Goal: Task Accomplishment & Management: Manage account settings

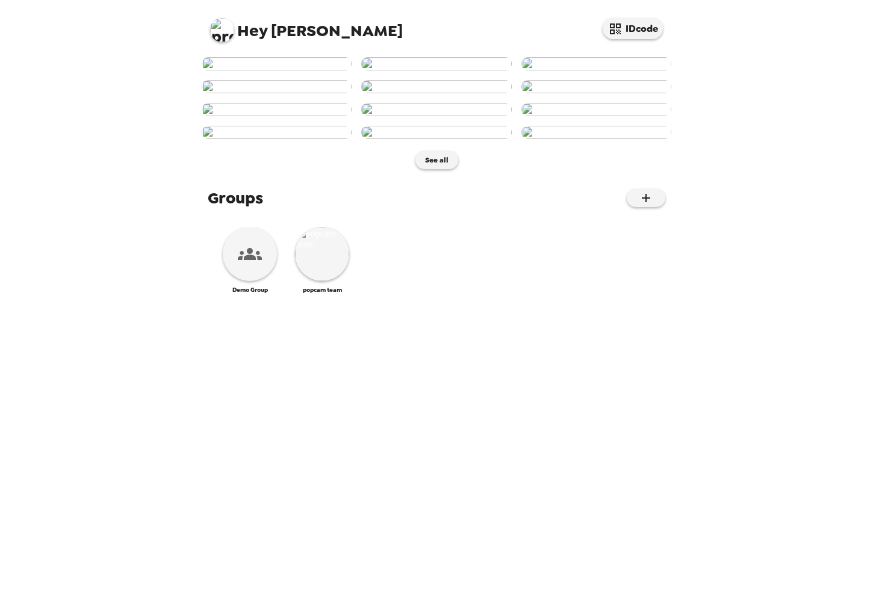
click at [216, 26] on img at bounding box center [222, 30] width 24 height 24
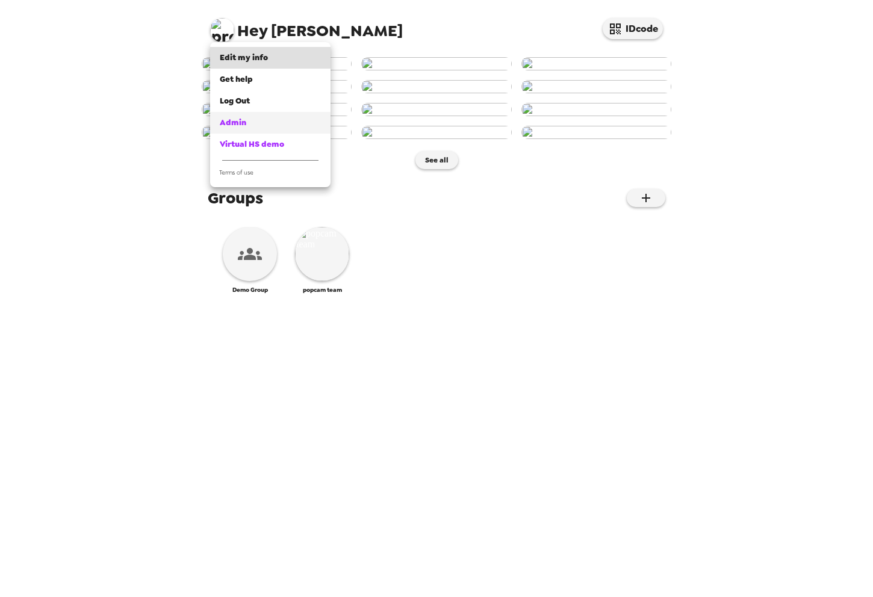
click at [217, 121] on link "Admin" at bounding box center [270, 123] width 120 height 22
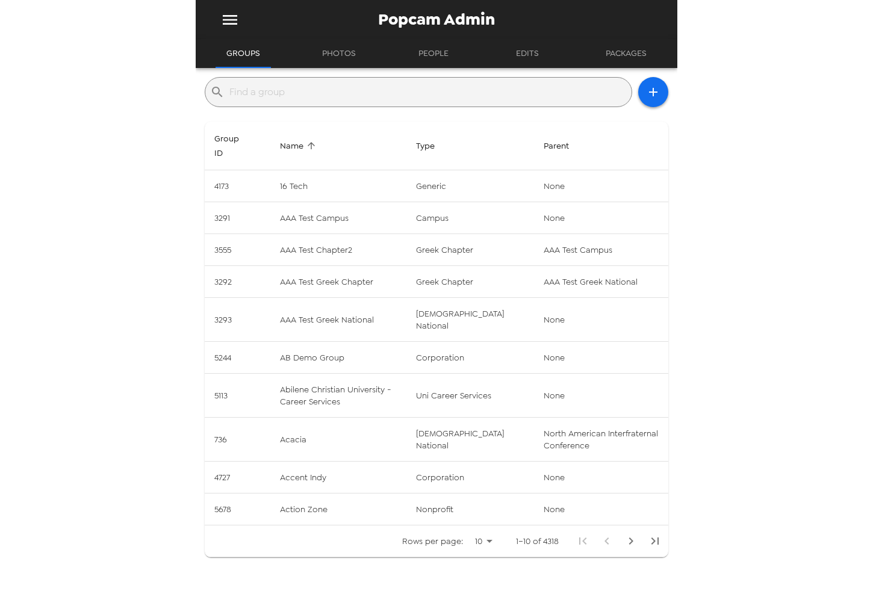
click at [326, 96] on input "text" at bounding box center [427, 91] width 397 height 19
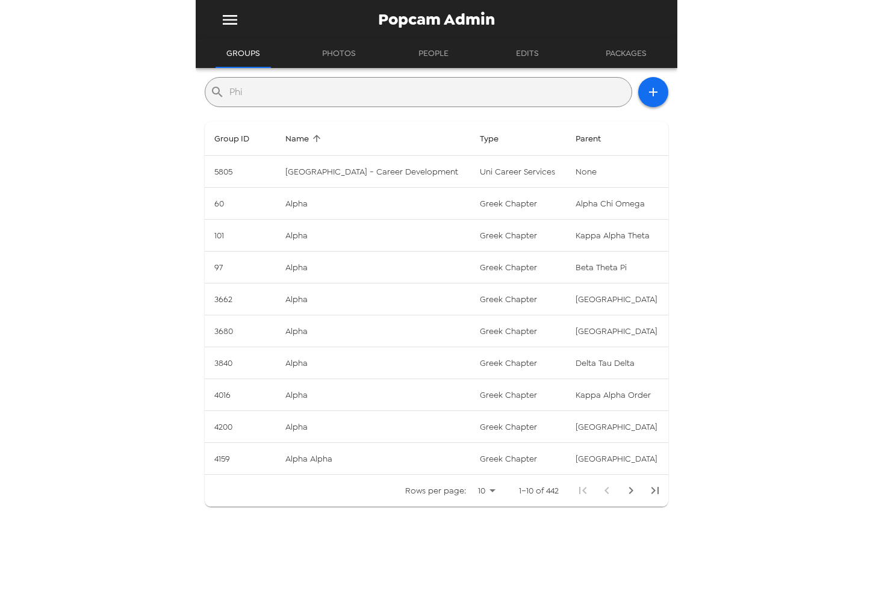
type input "phi kappa tau"
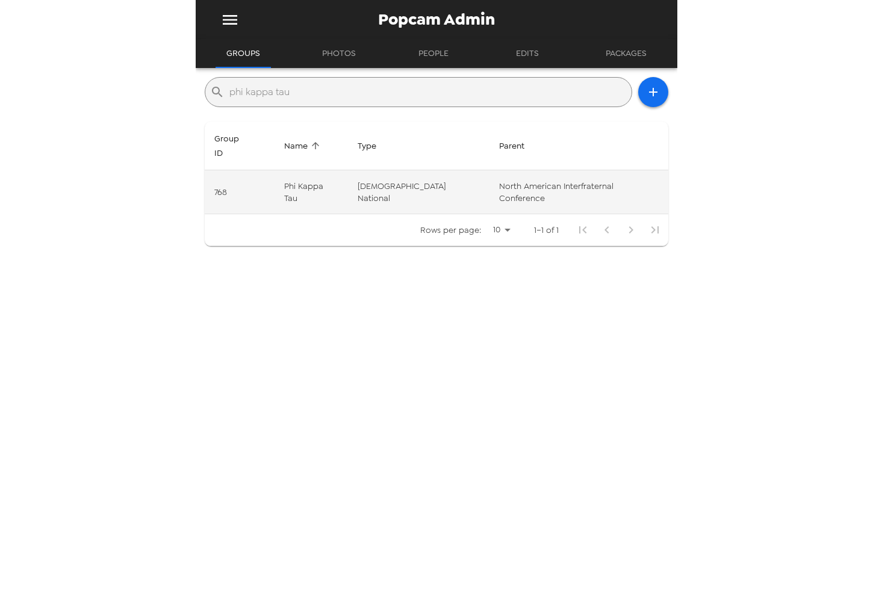
click at [348, 176] on td "Phi Kappa Tau" at bounding box center [310, 192] width 73 height 44
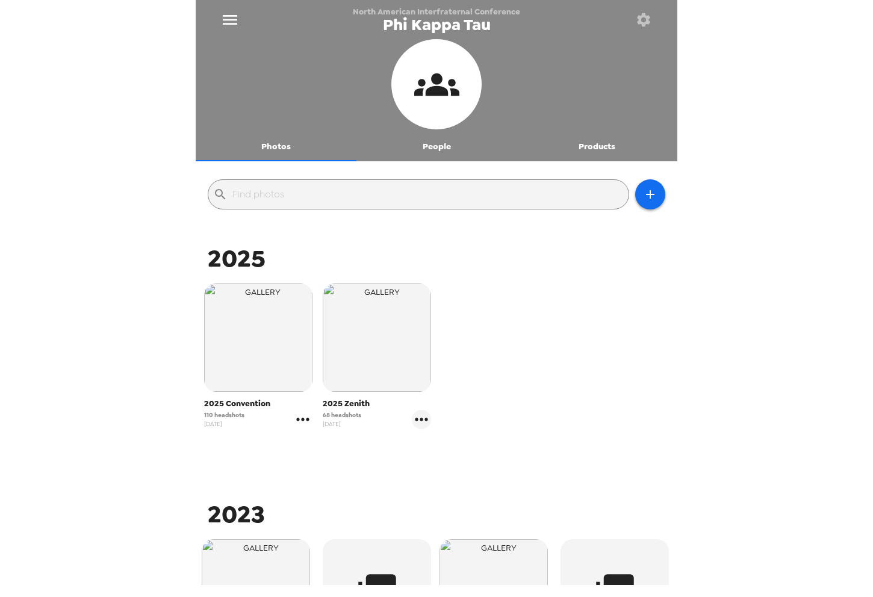
click at [302, 414] on icon "gallery menu" at bounding box center [302, 419] width 19 height 19
click at [321, 453] on li "Edit Shoot" at bounding box center [363, 446] width 141 height 22
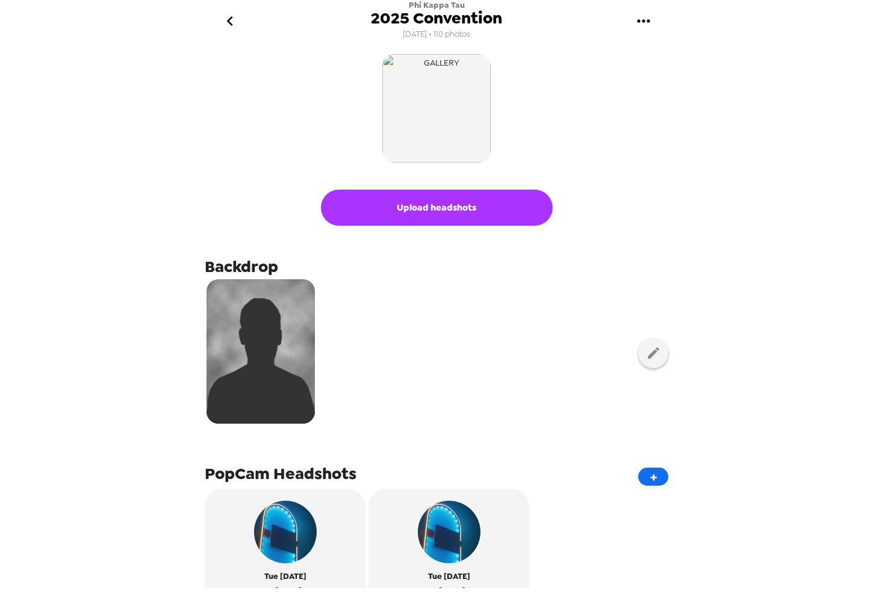
click at [468, 32] on span "7/7/25 • 110 photos" at bounding box center [436, 34] width 67 height 16
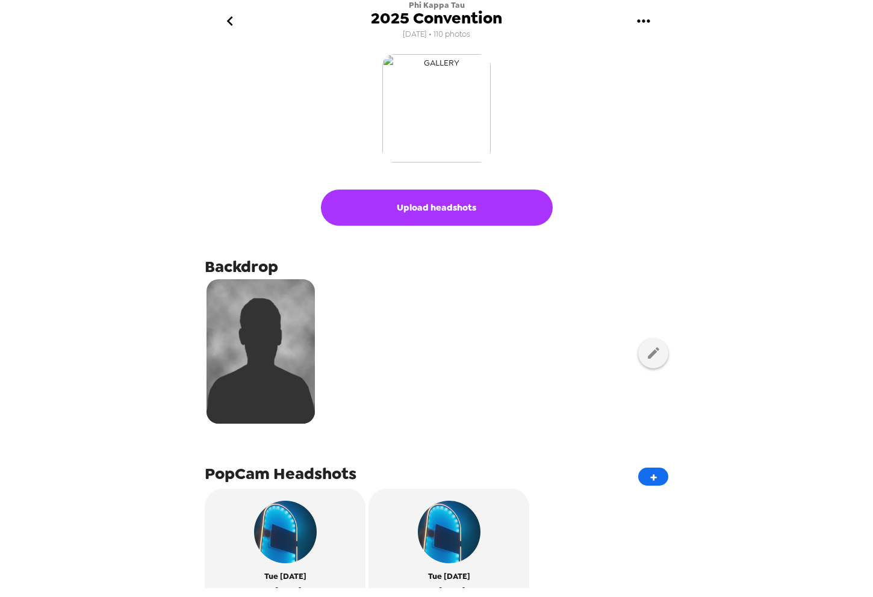
click at [451, 82] on img "button" at bounding box center [436, 108] width 108 height 108
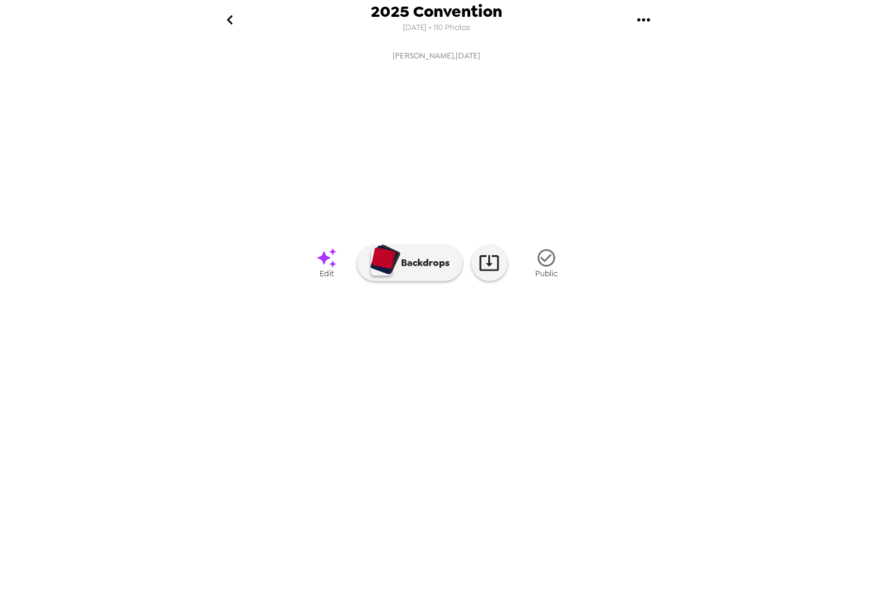
scroll to position [0, 513]
click at [640, 23] on icon "gallery menu" at bounding box center [643, 19] width 19 height 19
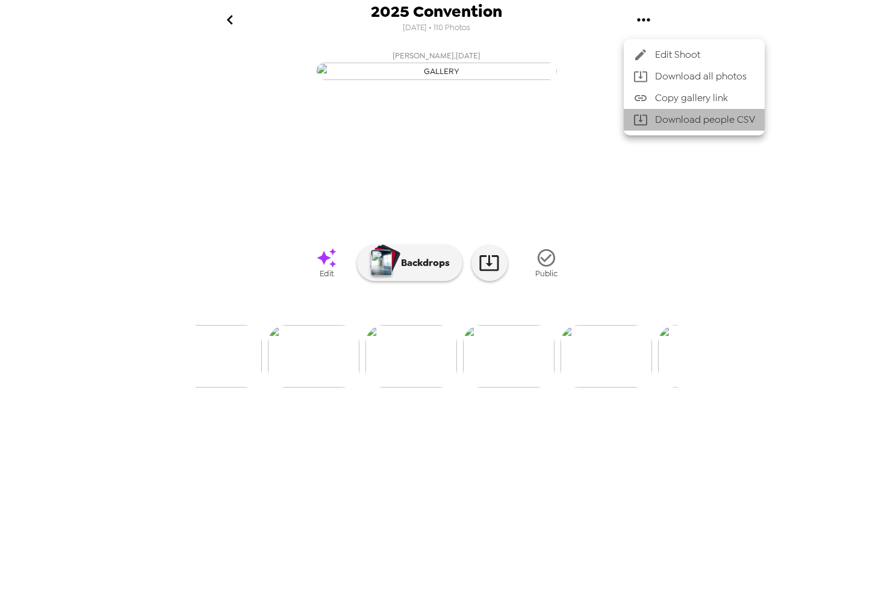
click at [666, 120] on li "Download people CSV" at bounding box center [694, 120] width 141 height 22
click at [225, 16] on div at bounding box center [436, 298] width 873 height 597
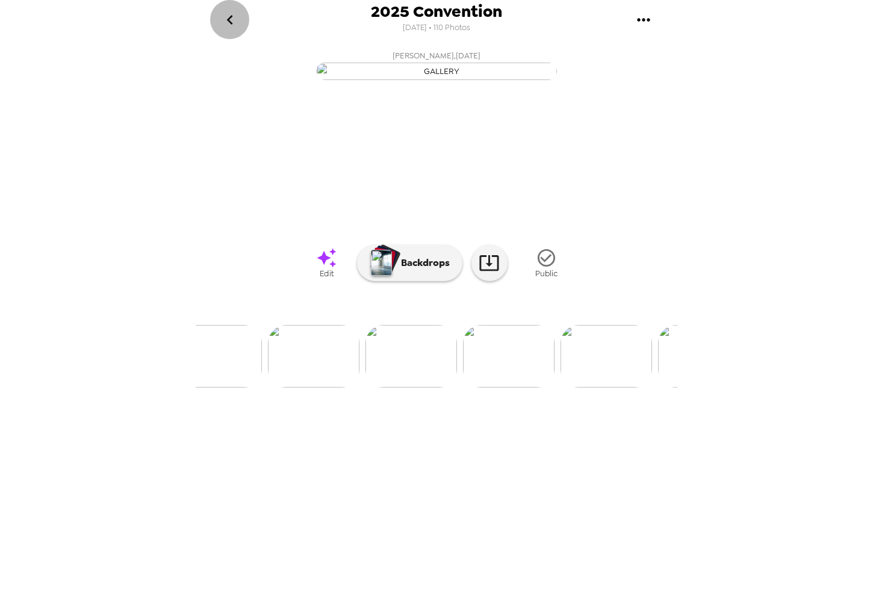
click at [234, 17] on icon "go back" at bounding box center [229, 19] width 19 height 19
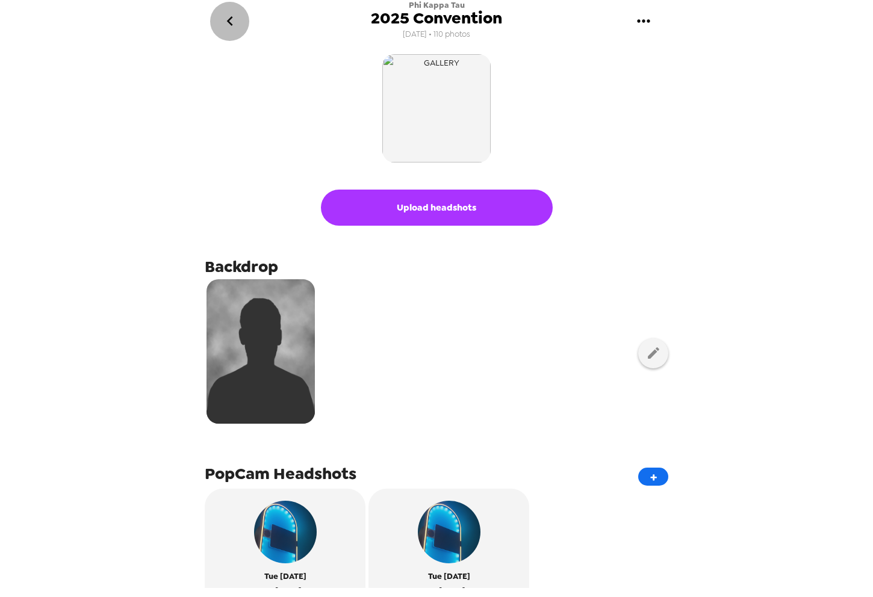
click at [228, 18] on icon "go back" at bounding box center [229, 20] width 19 height 19
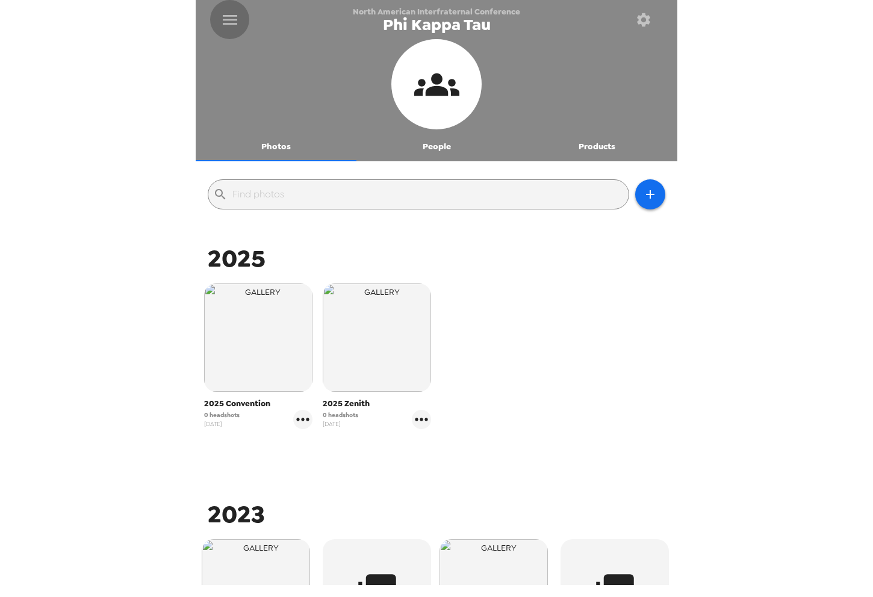
click at [232, 17] on icon "menu" at bounding box center [229, 19] width 19 height 19
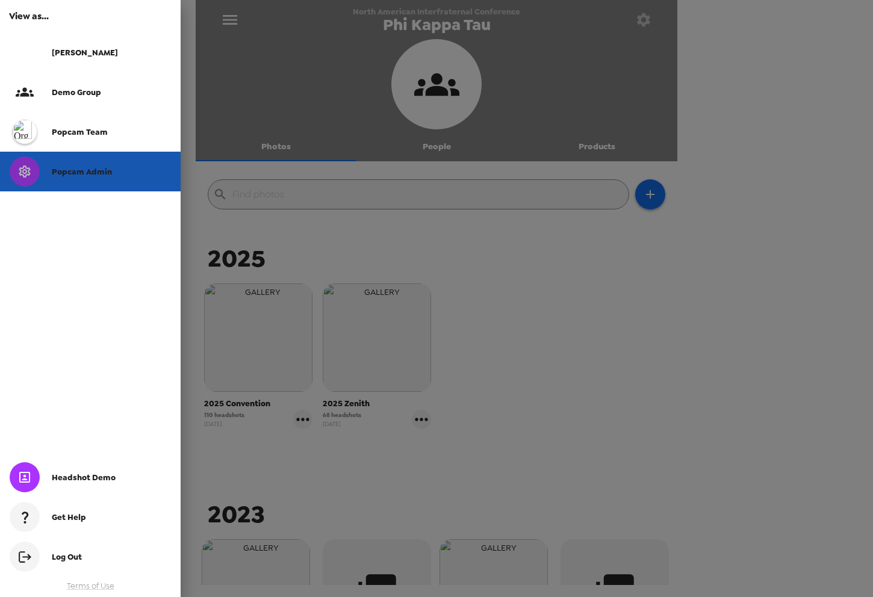
click at [105, 179] on div "Popcam Admin" at bounding box center [90, 172] width 181 height 40
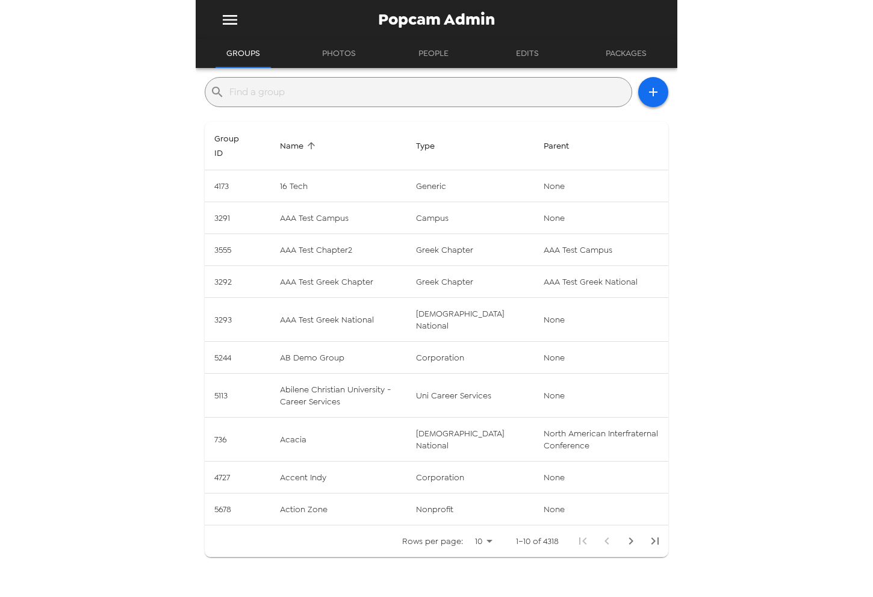
click at [290, 93] on input "text" at bounding box center [427, 91] width 397 height 19
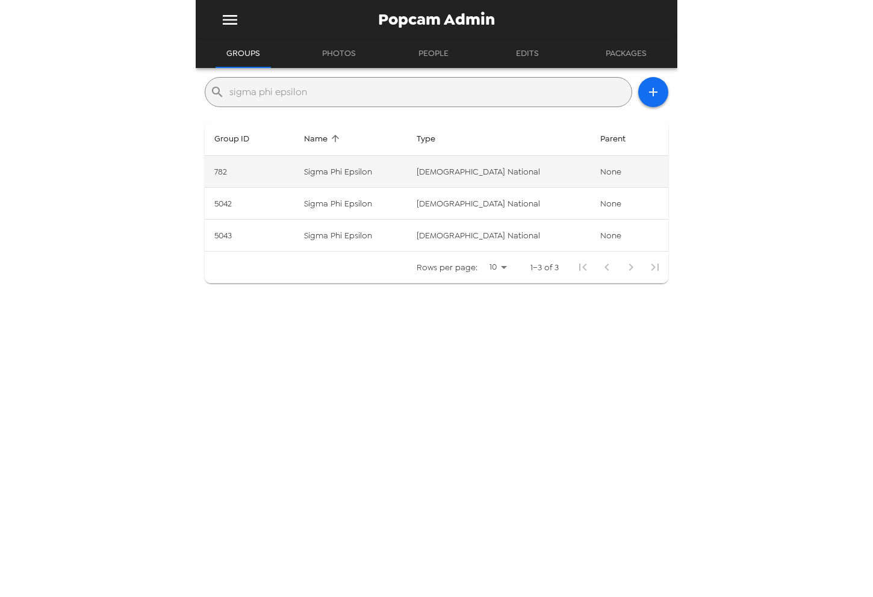
type input "sigma phi epsilon"
click at [407, 165] on td "Sigma Phi Epsilon" at bounding box center [350, 172] width 113 height 32
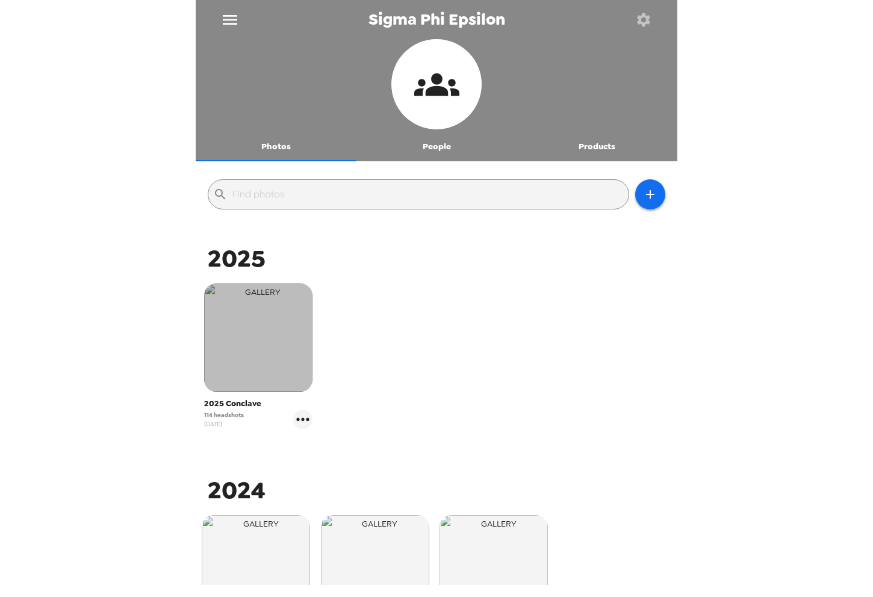
click at [289, 380] on img "button" at bounding box center [258, 337] width 108 height 108
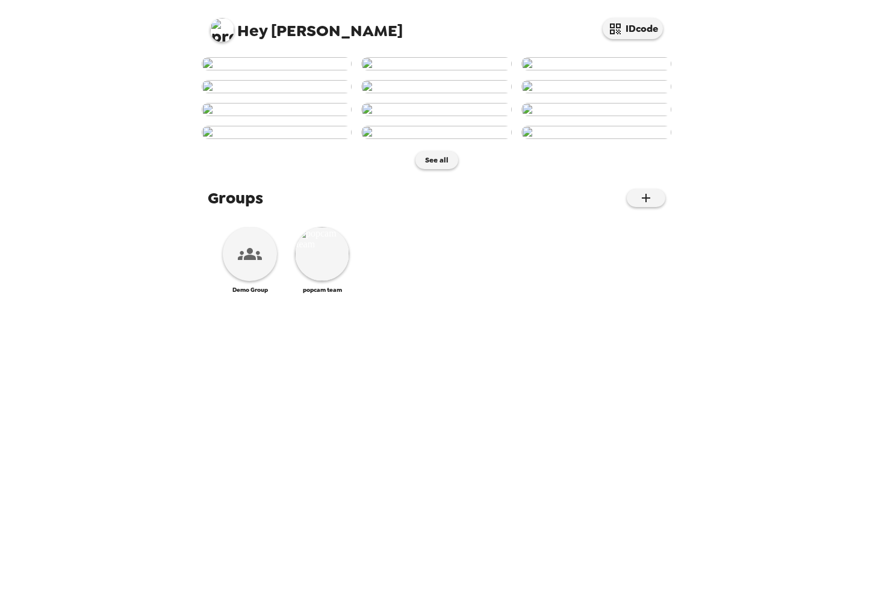
click at [220, 26] on img at bounding box center [222, 30] width 24 height 24
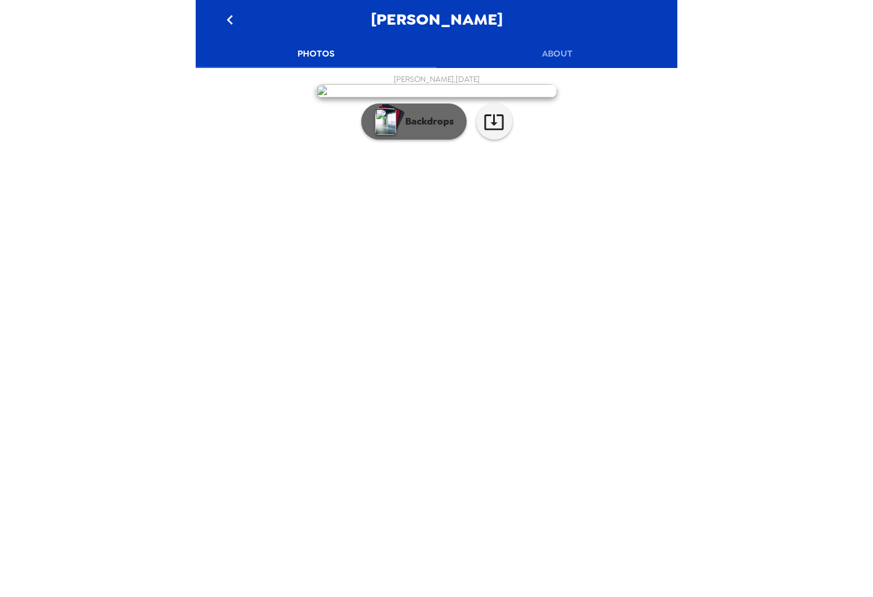
click at [449, 129] on p "Backdrops" at bounding box center [426, 121] width 55 height 14
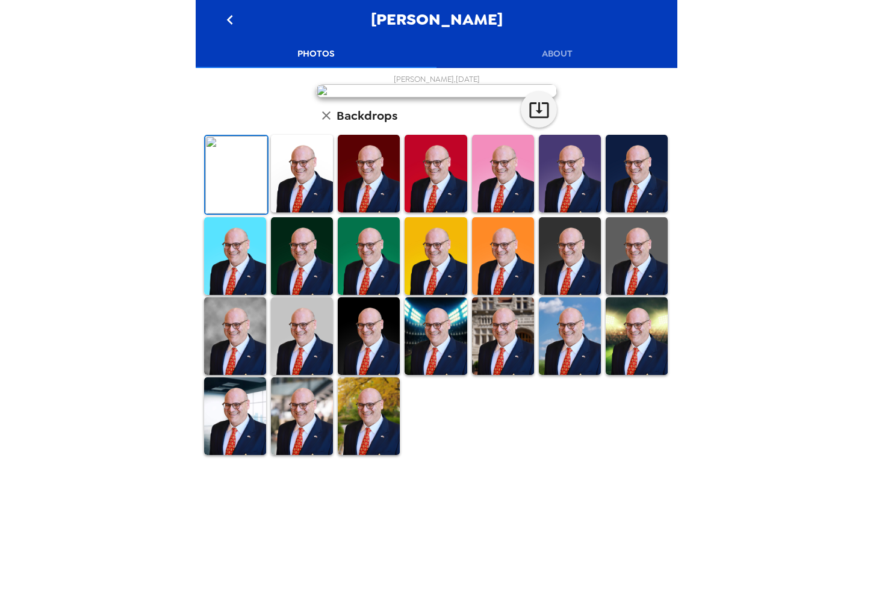
scroll to position [166, 0]
click at [253, 375] on img at bounding box center [235, 336] width 62 height 78
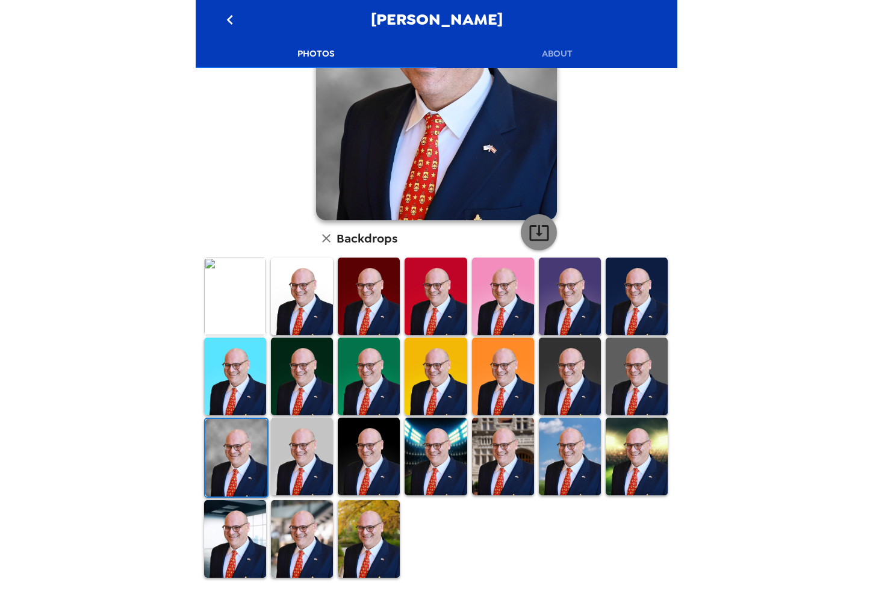
click at [536, 226] on icon "button" at bounding box center [538, 232] width 21 height 21
click at [228, 12] on icon "go back" at bounding box center [229, 19] width 19 height 19
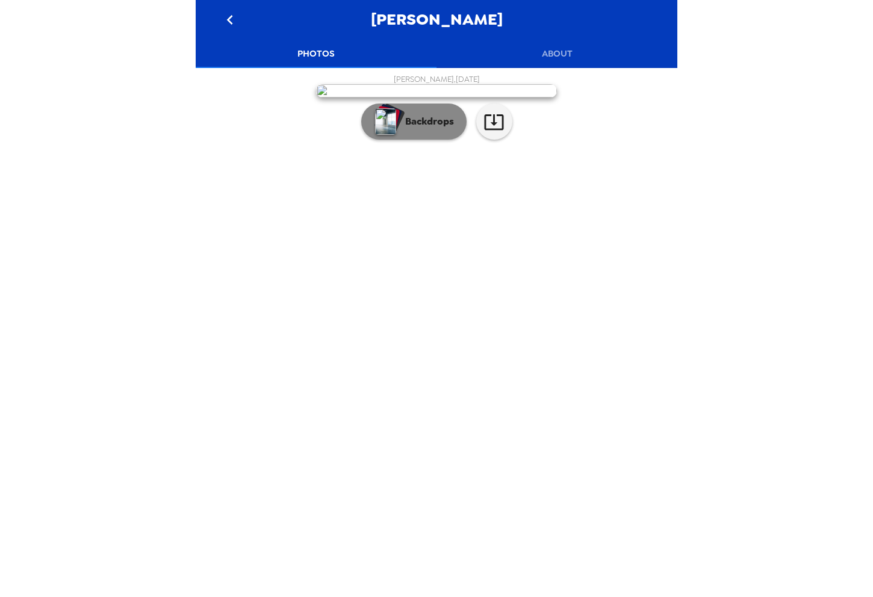
click at [410, 129] on p "Backdrops" at bounding box center [426, 121] width 55 height 14
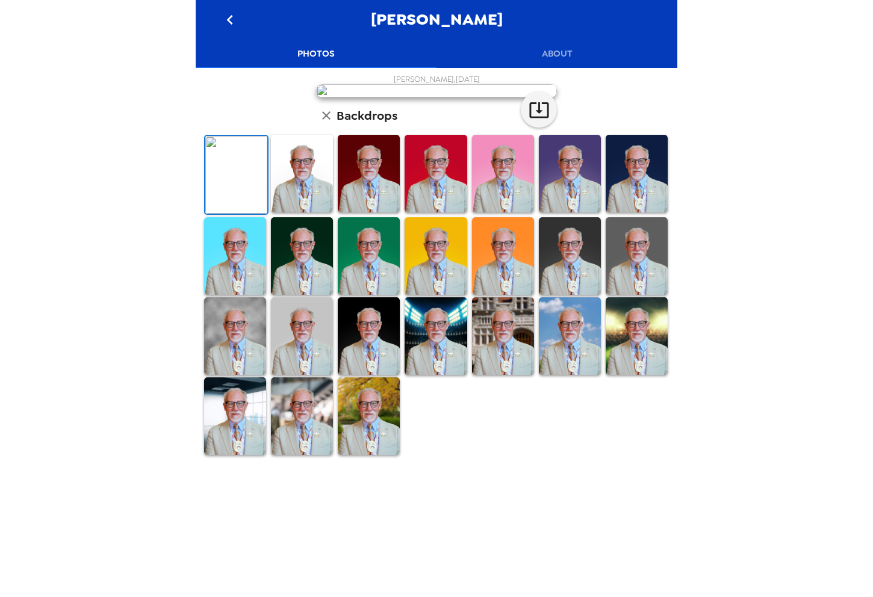
scroll to position [132, 0]
click at [227, 375] on img at bounding box center [235, 336] width 62 height 78
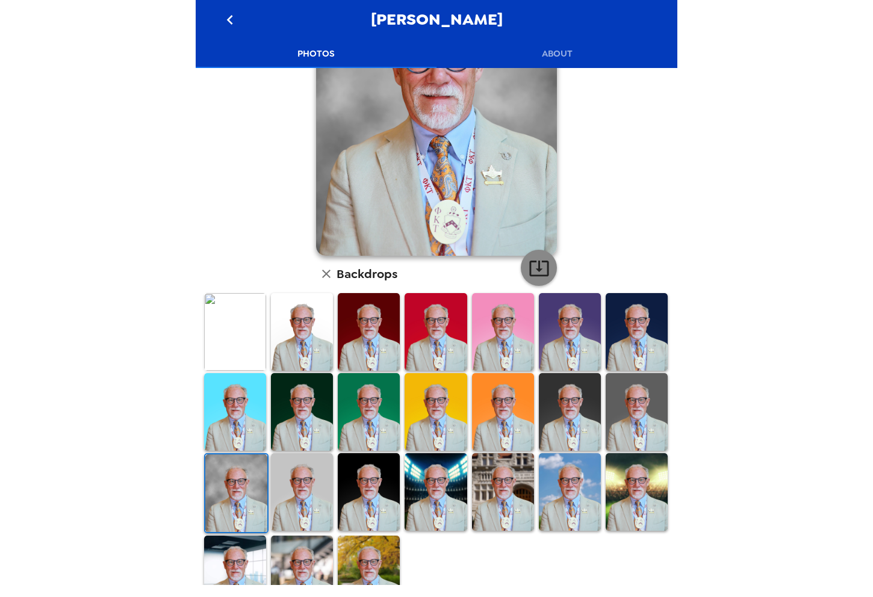
click at [544, 268] on icon "button" at bounding box center [538, 268] width 21 height 21
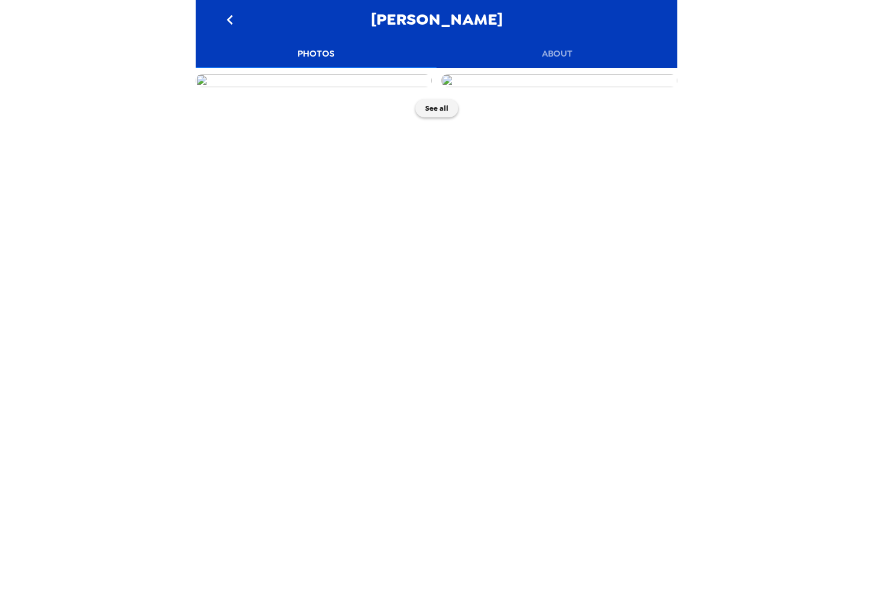
click at [361, 87] on img at bounding box center [314, 80] width 236 height 13
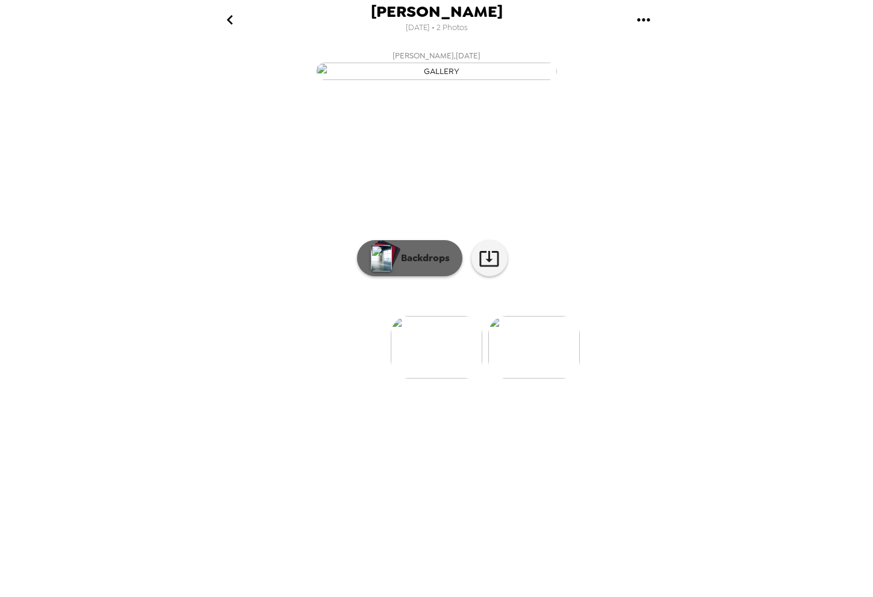
click at [430, 265] on p "Backdrops" at bounding box center [422, 258] width 55 height 14
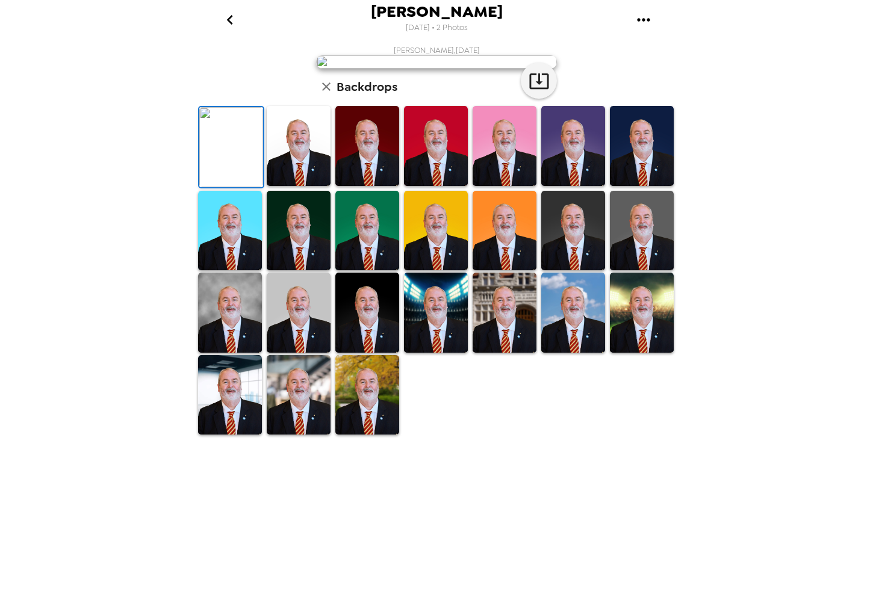
click at [235, 353] on img at bounding box center [230, 313] width 64 height 80
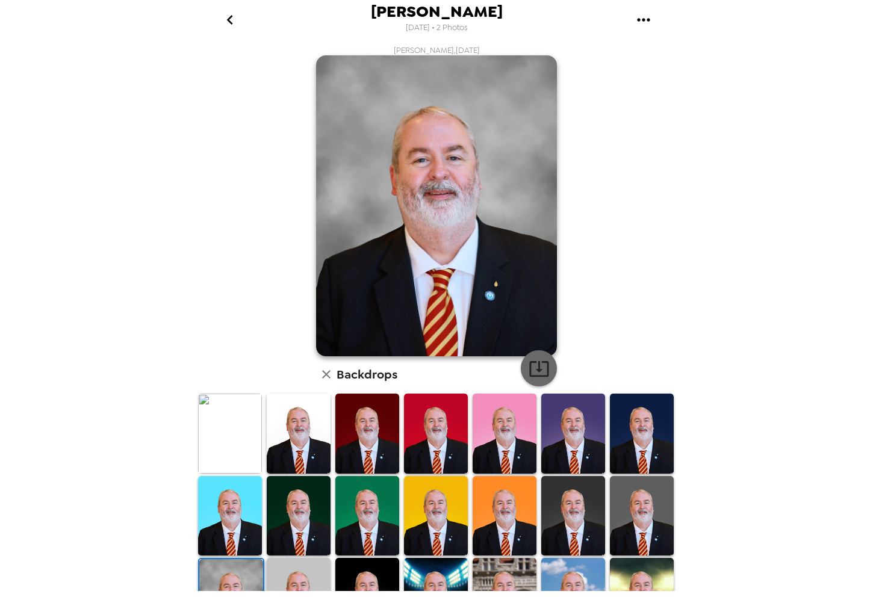
click at [545, 367] on icon "button" at bounding box center [538, 368] width 21 height 21
